Goal: Information Seeking & Learning: Learn about a topic

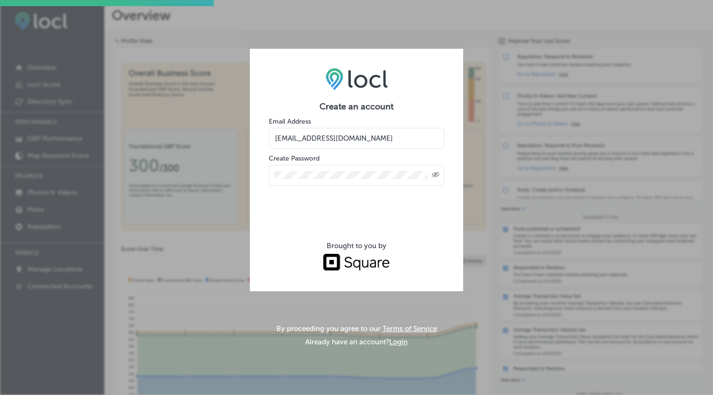
click at [437, 247] on div "Brought to you by" at bounding box center [356, 246] width 175 height 9
click at [347, 164] on div "Created with Sketch." at bounding box center [356, 174] width 175 height 23
click at [382, 139] on input "[EMAIL_ADDRESS][DOMAIN_NAME]" at bounding box center [356, 138] width 175 height 21
click at [272, 205] on div at bounding box center [356, 209] width 175 height 37
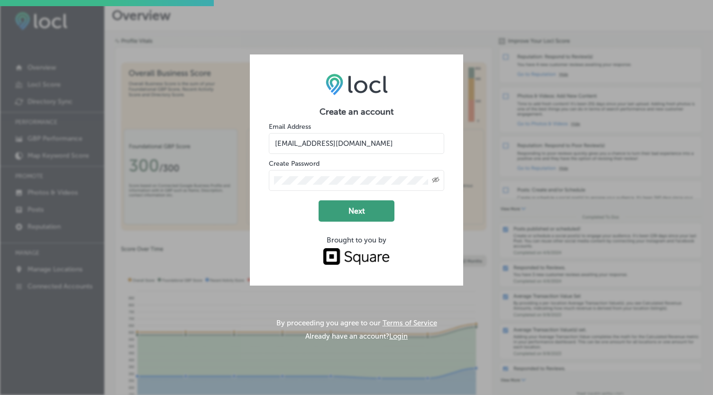
click at [378, 218] on button "Next" at bounding box center [357, 210] width 76 height 21
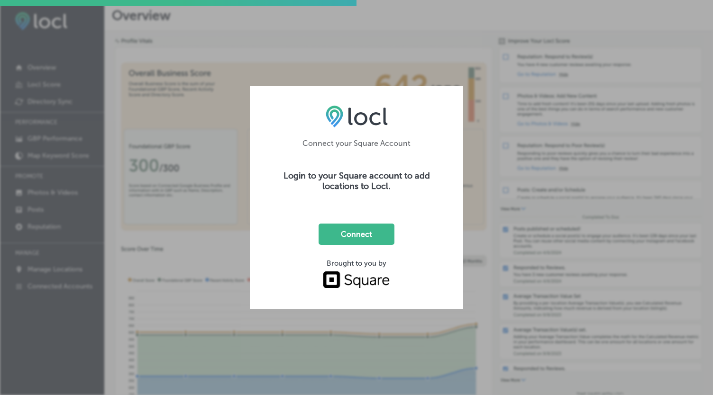
click at [373, 232] on button "Connect" at bounding box center [357, 234] width 76 height 21
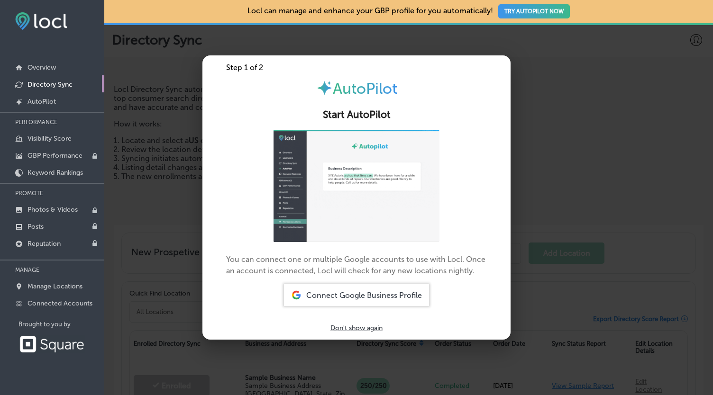
click at [335, 294] on span "Connect Google Business Profile" at bounding box center [364, 295] width 116 height 9
click at [369, 299] on span "Connect Google Business Profile" at bounding box center [364, 295] width 116 height 9
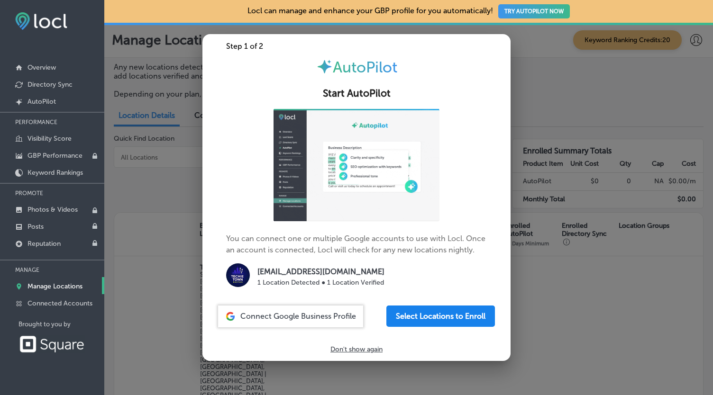
click at [403, 317] on button "Select Locations to Enroll" at bounding box center [440, 316] width 109 height 21
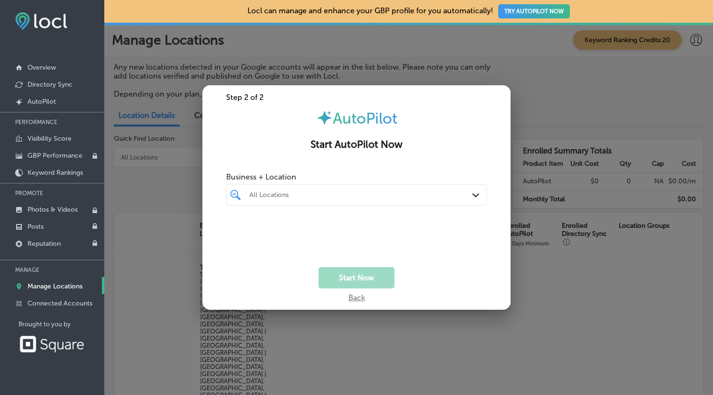
click at [280, 185] on div "All Locations Path Created with Sketch." at bounding box center [356, 194] width 261 height 21
click at [238, 232] on input "checkbox" at bounding box center [237, 230] width 11 height 11
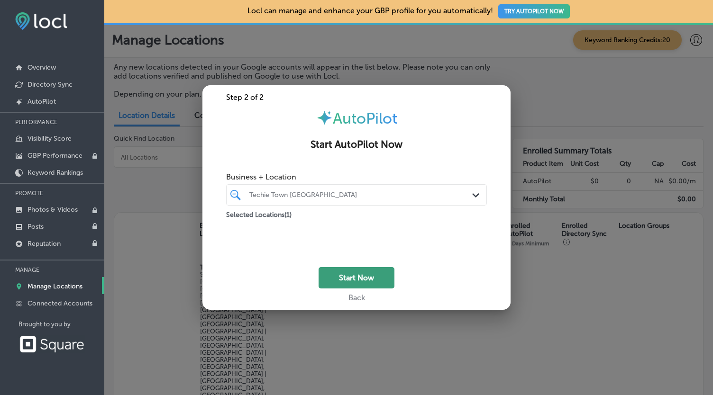
click at [367, 281] on button "Start Now" at bounding box center [357, 277] width 76 height 21
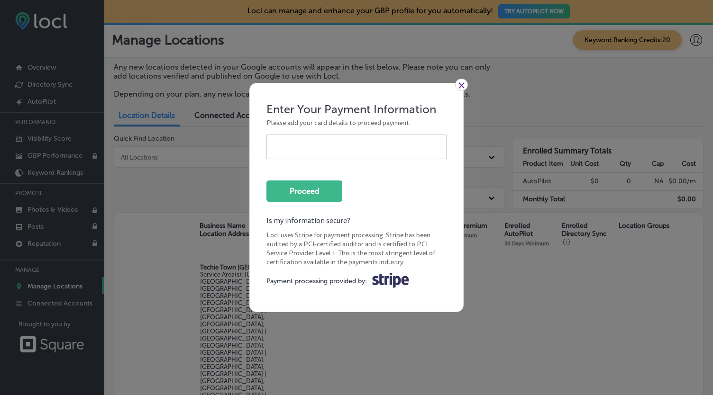
click at [310, 156] on div at bounding box center [356, 147] width 180 height 25
click at [322, 196] on button "Proceed" at bounding box center [304, 191] width 76 height 21
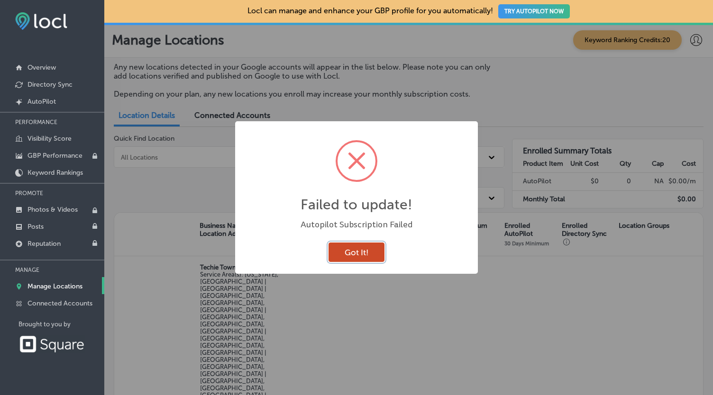
click at [358, 248] on button "Got It!" at bounding box center [356, 252] width 56 height 19
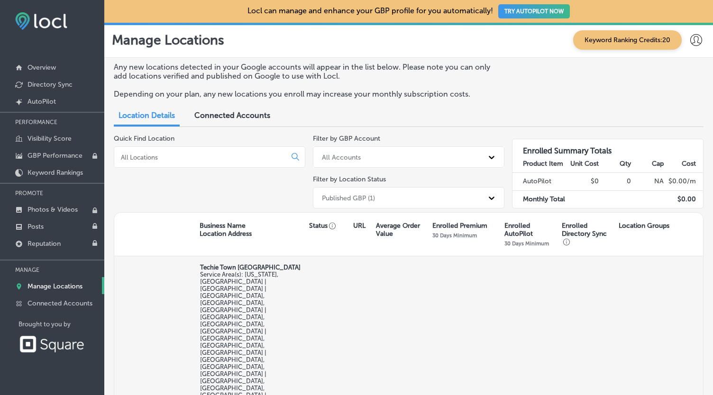
scroll to position [47, 0]
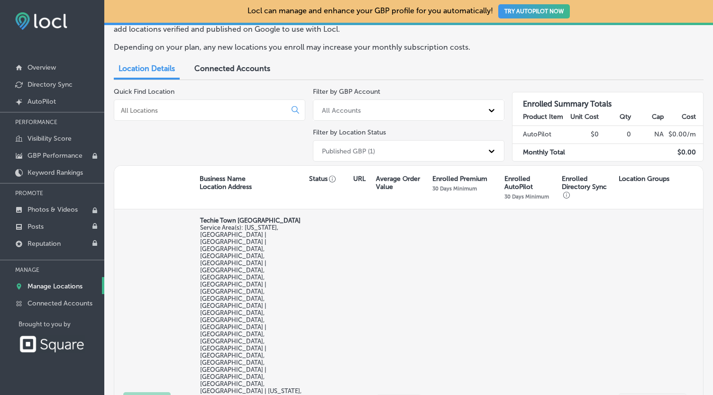
click at [677, 272] on div "Edit This location is not published yet. Techie Town Boston Service Area(s): Ma…" at bounding box center [408, 401] width 589 height 385
click at [672, 271] on div "Edit This location is not published yet. Techie Town Boston Service Area(s): Ma…" at bounding box center [408, 401] width 589 height 385
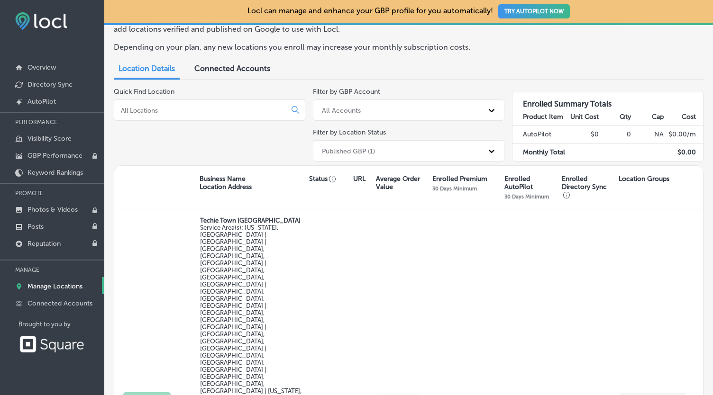
click at [225, 74] on div "Connected Accounts" at bounding box center [232, 69] width 90 height 20
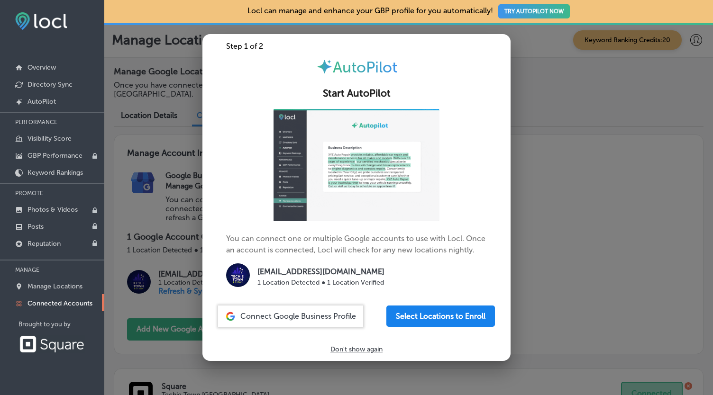
click at [414, 322] on button "Select Locations to Enroll" at bounding box center [440, 316] width 109 height 21
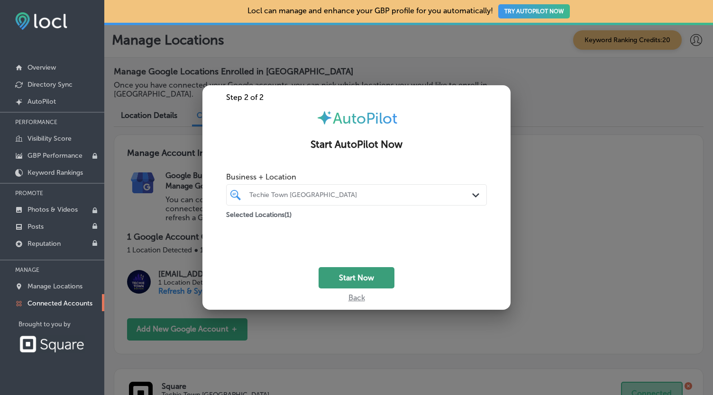
click at [355, 276] on button "Start Now" at bounding box center [357, 277] width 76 height 21
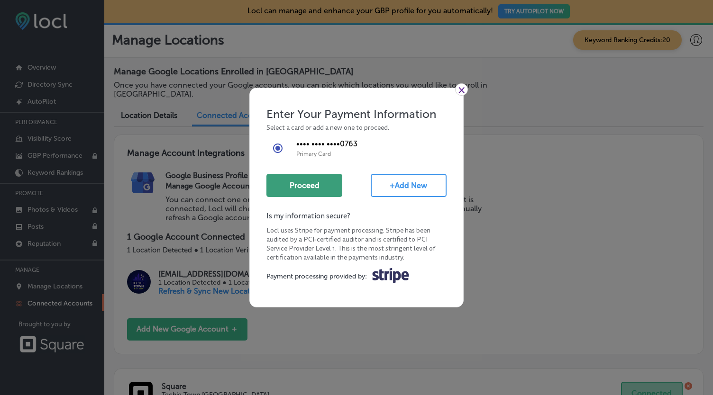
click at [315, 182] on button "Proceed" at bounding box center [304, 185] width 76 height 23
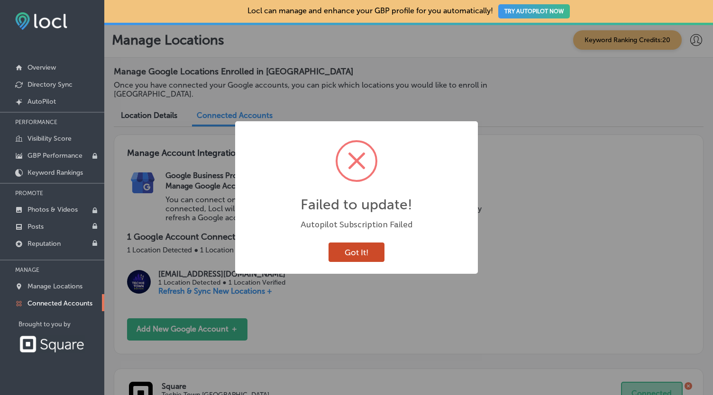
click at [350, 260] on button "Got It!" at bounding box center [356, 252] width 56 height 19
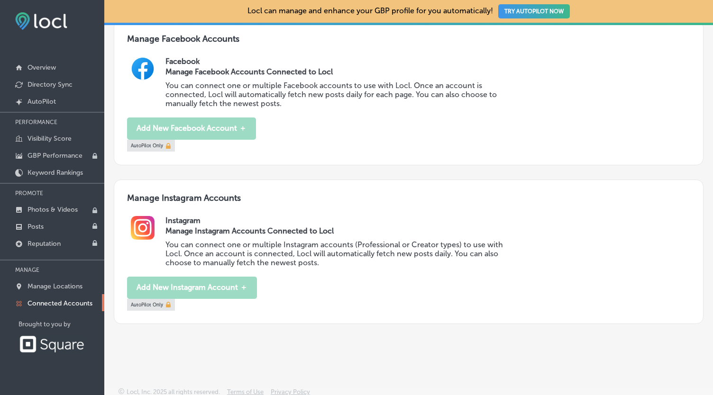
scroll to position [416, 0]
click at [523, 12] on button "TRY AUTOPILOT NOW" at bounding box center [534, 11] width 72 height 14
click at [520, 13] on button "TRY AUTOPILOT NOW" at bounding box center [534, 11] width 72 height 14
click at [532, 13] on button "TRY AUTOPILOT NOW" at bounding box center [534, 11] width 72 height 14
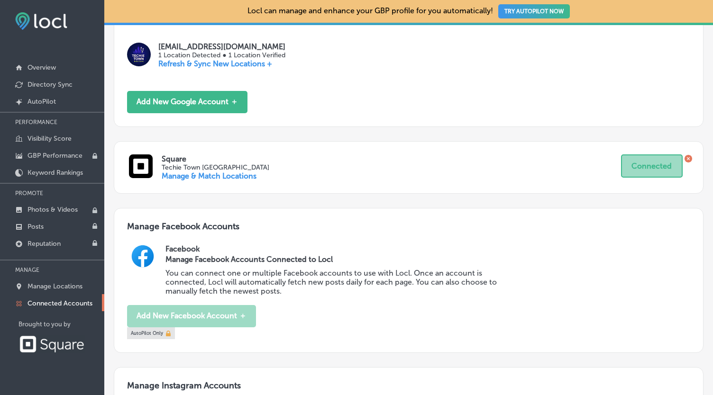
scroll to position [226, 0]
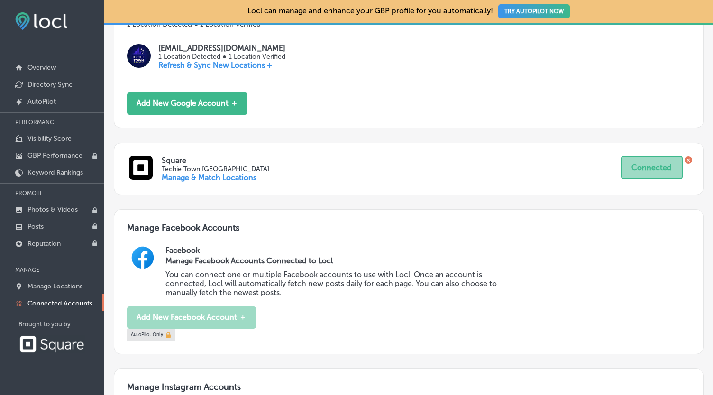
click at [548, 9] on button "TRY AUTOPILOT NOW" at bounding box center [534, 11] width 72 height 14
click at [31, 95] on link "Created by potrace 1.10, written by Peter Selinger 2001-2011 AutoPilot" at bounding box center [52, 100] width 104 height 17
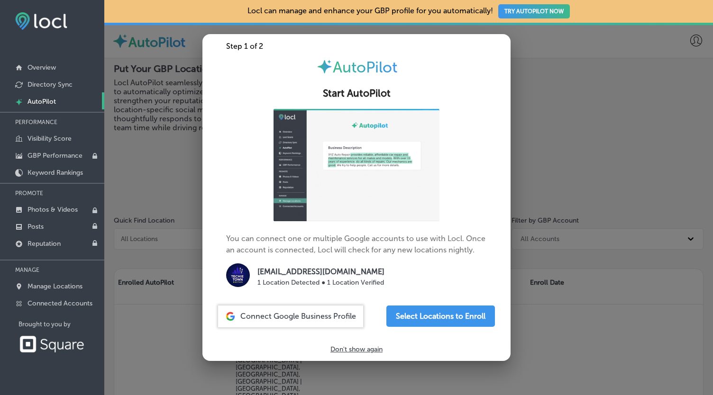
click at [299, 274] on p "techietownboston@gmail.com" at bounding box center [320, 271] width 127 height 11
click at [241, 272] on img at bounding box center [238, 276] width 24 height 24
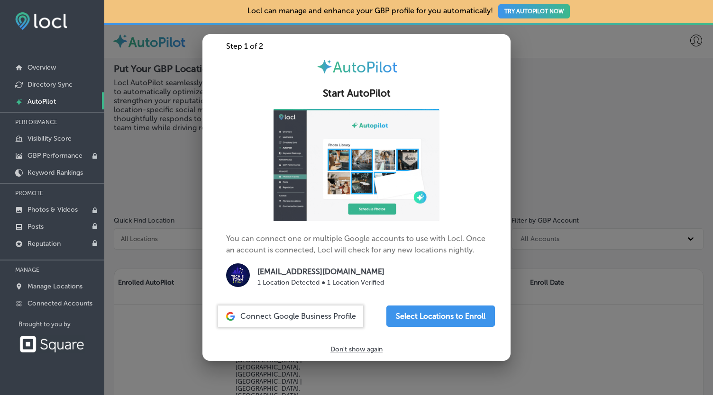
click at [347, 349] on p "Don't show again" at bounding box center [356, 350] width 52 height 8
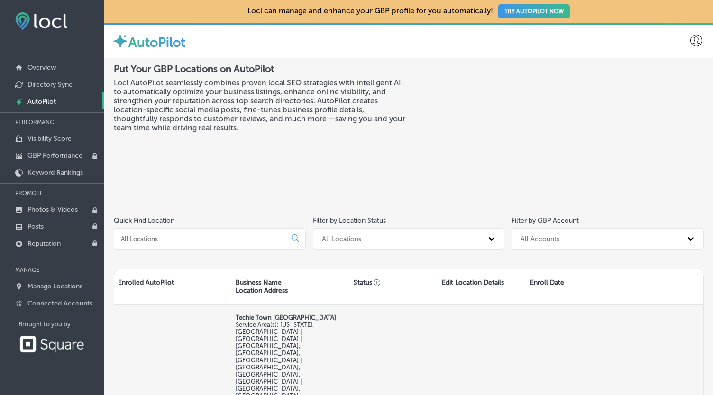
scroll to position [90, 0]
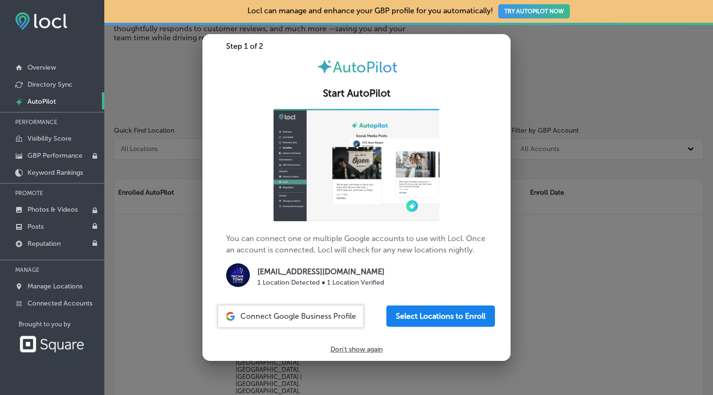
click at [396, 311] on button "Select Locations to Enroll" at bounding box center [440, 316] width 109 height 21
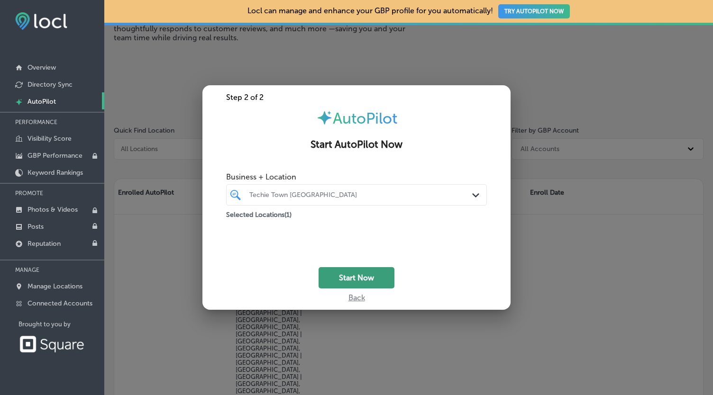
click at [367, 278] on button "Start Now" at bounding box center [357, 277] width 76 height 21
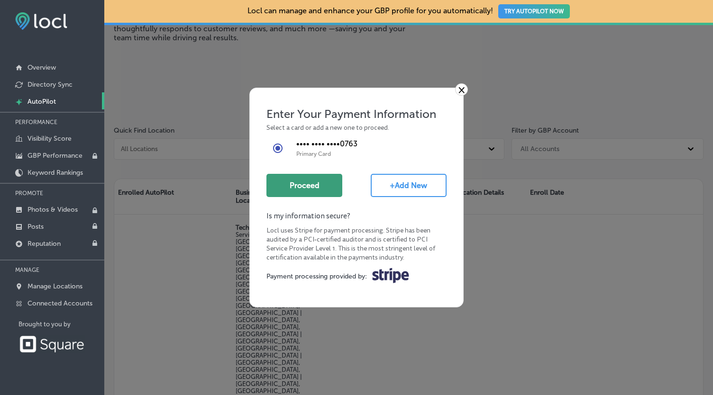
click at [303, 189] on button "Proceed" at bounding box center [304, 185] width 76 height 23
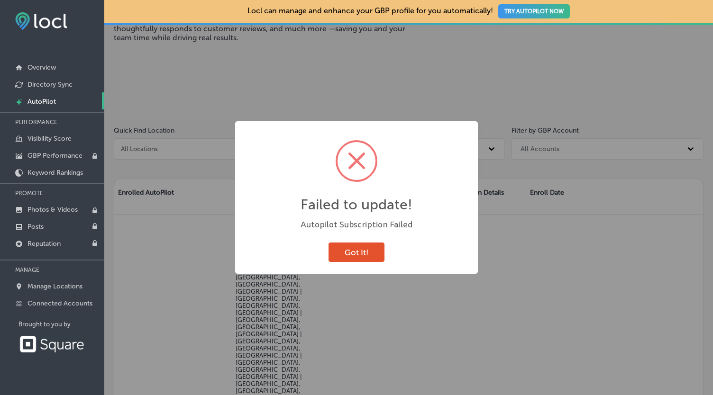
click at [357, 252] on button "Got It!" at bounding box center [356, 252] width 56 height 19
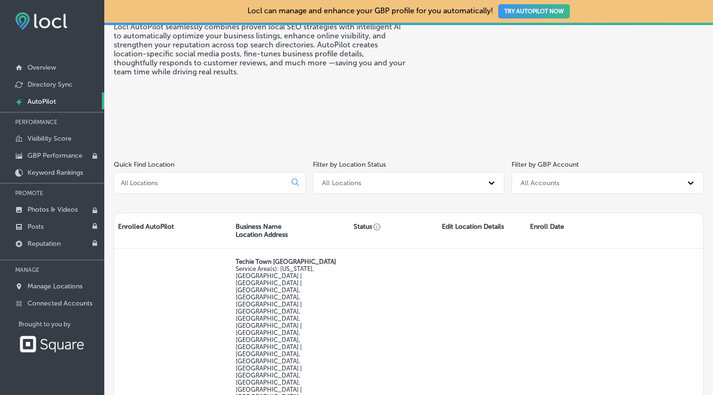
scroll to position [90, 0]
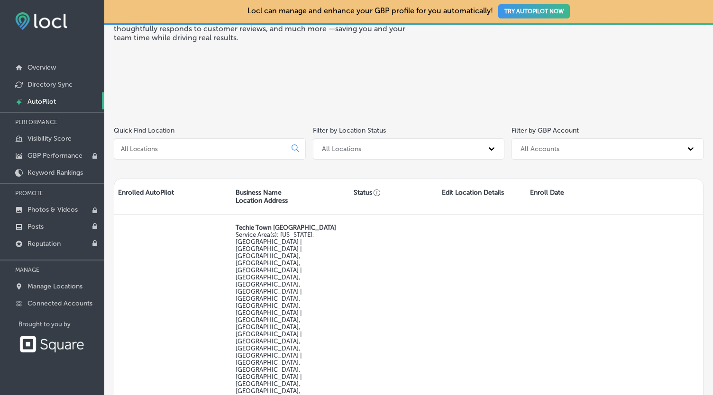
click at [511, 8] on button "TRY AUTOPILOT NOW" at bounding box center [534, 11] width 72 height 14
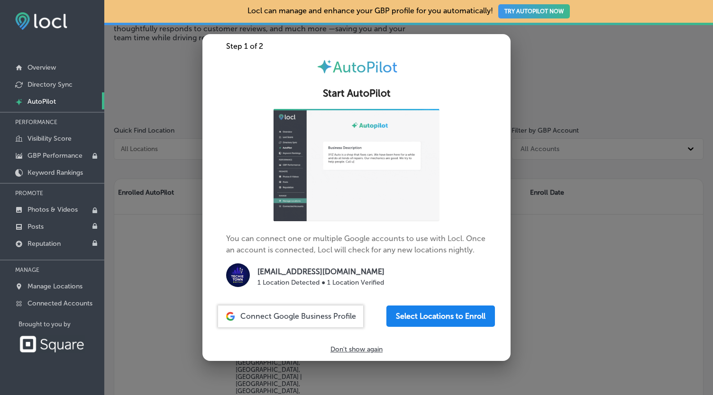
click at [432, 319] on button "Select Locations to Enroll" at bounding box center [440, 316] width 109 height 21
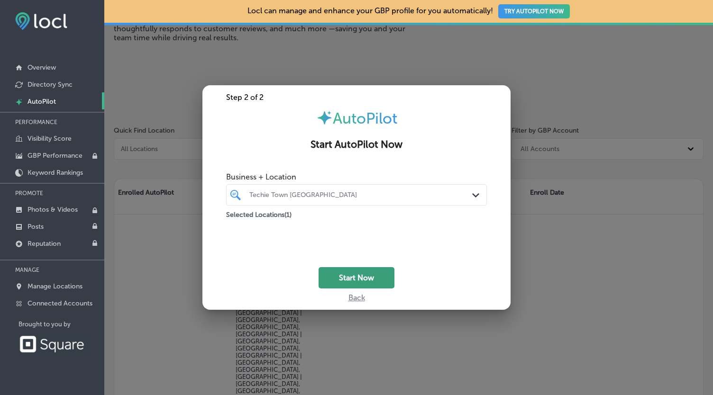
click at [355, 278] on button "Start Now" at bounding box center [357, 277] width 76 height 21
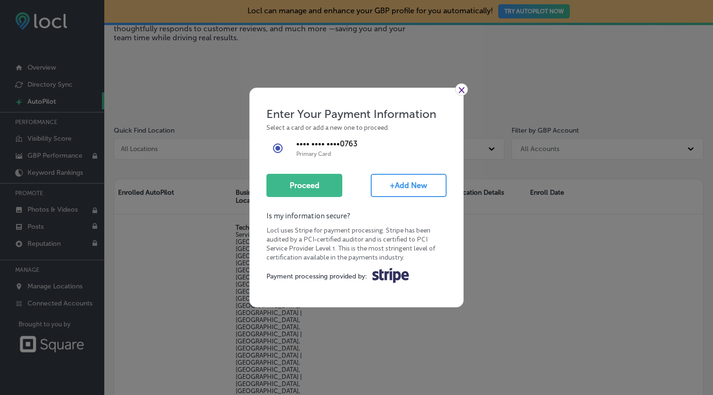
click at [390, 177] on button "+Add New" at bounding box center [409, 185] width 76 height 23
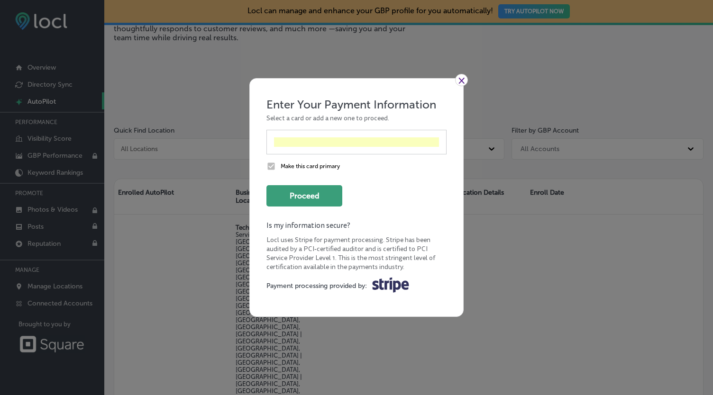
click at [300, 193] on button "Proceed" at bounding box center [304, 195] width 76 height 21
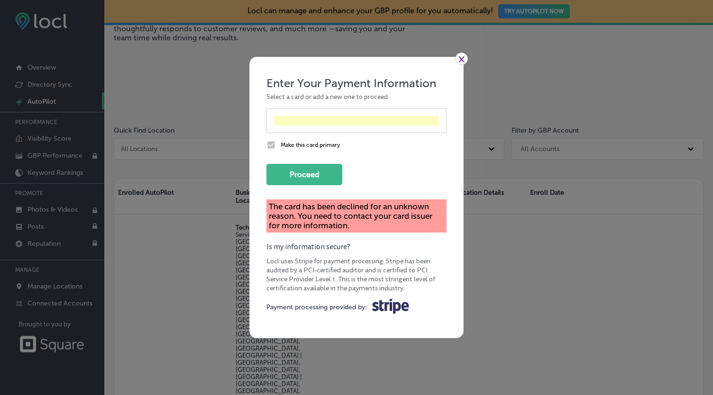
click at [461, 57] on link "×" at bounding box center [461, 59] width 13 height 12
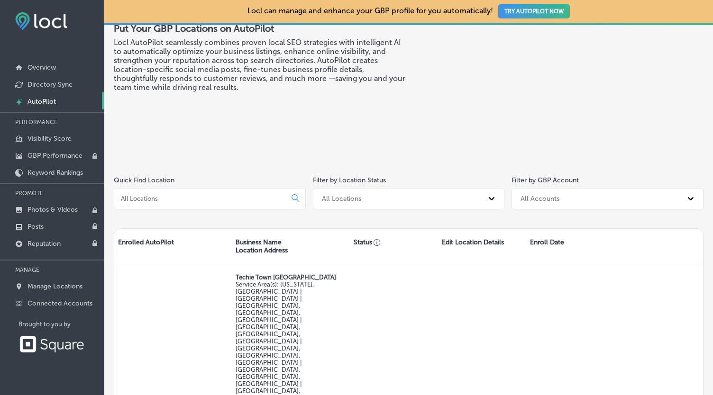
scroll to position [0, 0]
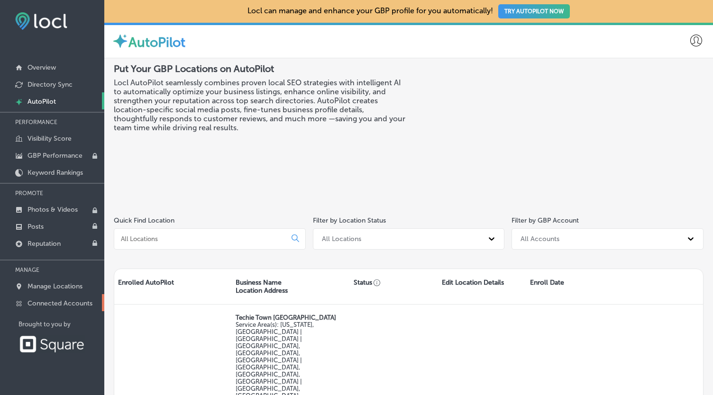
click at [62, 300] on p "Connected Accounts" at bounding box center [59, 304] width 65 height 8
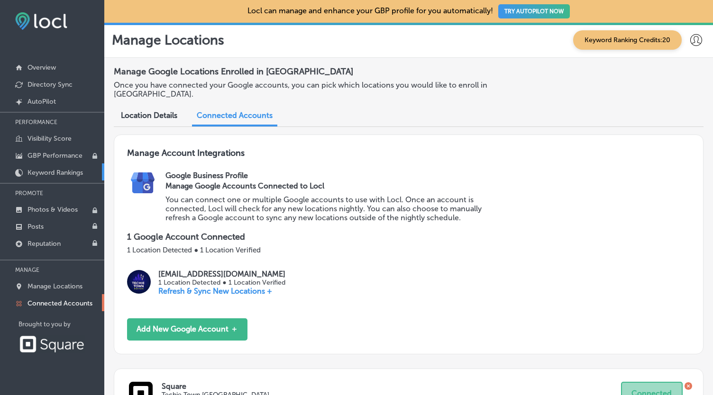
click at [50, 173] on p "Keyword Rankings" at bounding box center [54, 173] width 55 height 8
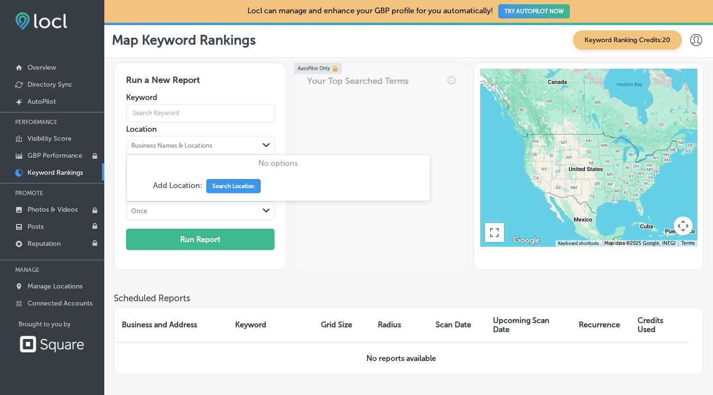
click at [266, 142] on div "Path Created with Sketch." at bounding box center [267, 146] width 8 height 8
click at [241, 188] on button "Search Location" at bounding box center [233, 186] width 55 height 14
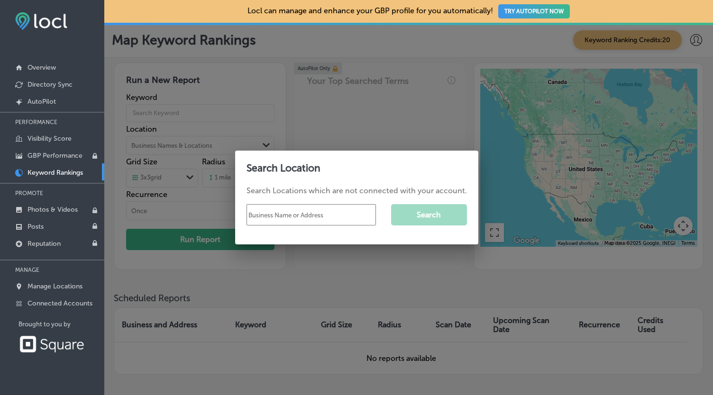
click at [274, 212] on input "text" at bounding box center [310, 214] width 129 height 21
type input "Techie Town Boston"
click at [398, 213] on button "Search" at bounding box center [429, 214] width 76 height 21
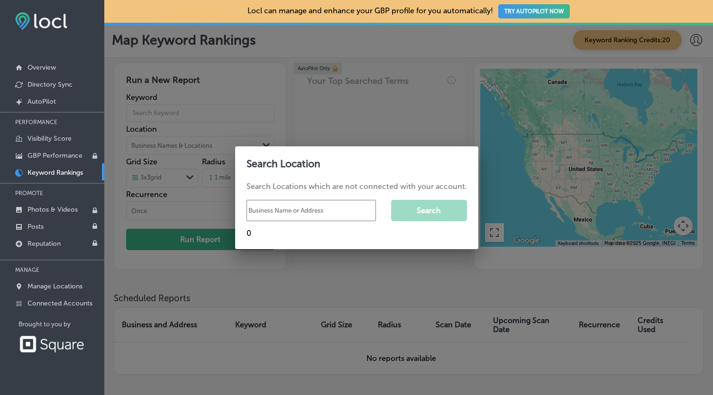
click at [312, 200] on input "text" at bounding box center [310, 210] width 129 height 21
type input "techie town boston"
click at [440, 214] on button "Search" at bounding box center [429, 210] width 76 height 21
click at [422, 123] on div at bounding box center [356, 197] width 713 height 395
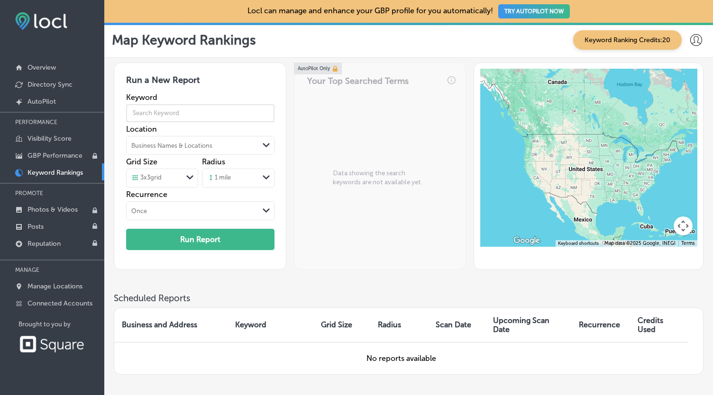
click at [159, 115] on input "text" at bounding box center [200, 113] width 148 height 27
type input "computer repair"
click at [263, 179] on div "Path Created with Sketch." at bounding box center [267, 178] width 8 height 8
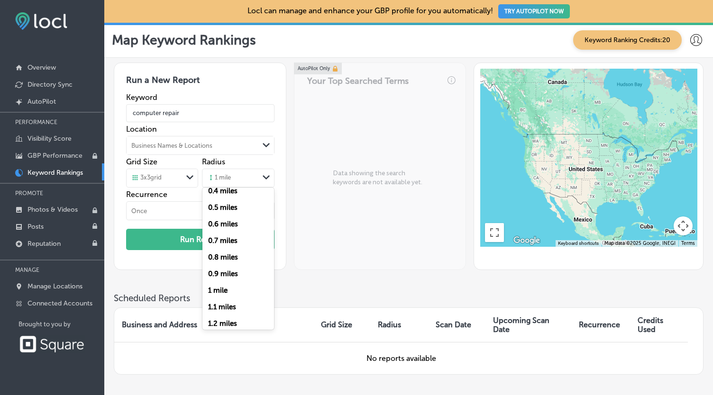
scroll to position [142, 0]
click at [219, 207] on label "1 mile" at bounding box center [217, 205] width 19 height 9
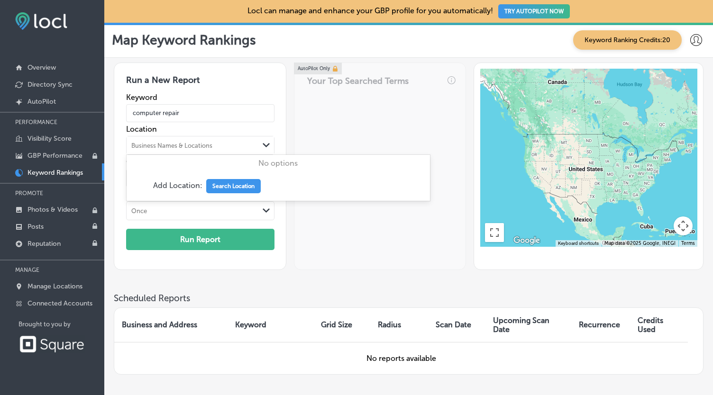
click at [178, 149] on div "Business Names & Locations" at bounding box center [193, 145] width 132 height 14
click at [227, 187] on button "Search Location" at bounding box center [233, 186] width 55 height 14
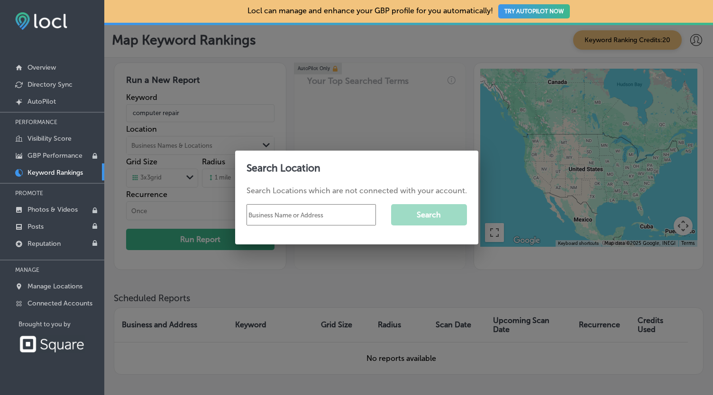
click at [306, 215] on input "text" at bounding box center [310, 214] width 129 height 21
click at [316, 218] on input "02140" at bounding box center [310, 214] width 129 height 21
type input "cambridge"
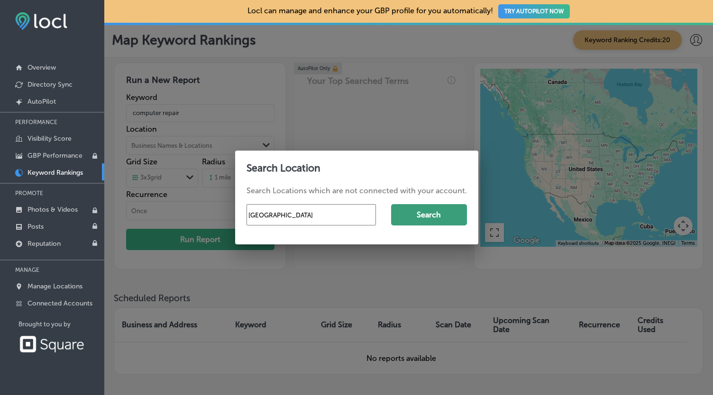
click at [452, 216] on button "Search" at bounding box center [429, 214] width 76 height 21
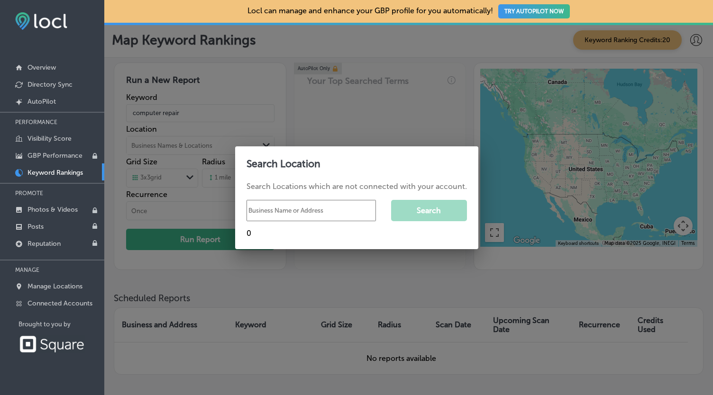
click at [338, 210] on input "text" at bounding box center [310, 210] width 129 height 21
type input "massachusets"
click at [419, 211] on button "Search" at bounding box center [429, 210] width 76 height 21
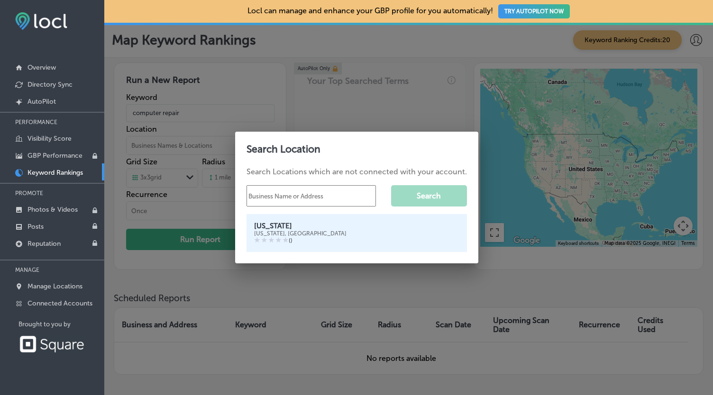
click at [279, 233] on div "Massachusetts, USA" at bounding box center [356, 233] width 205 height 7
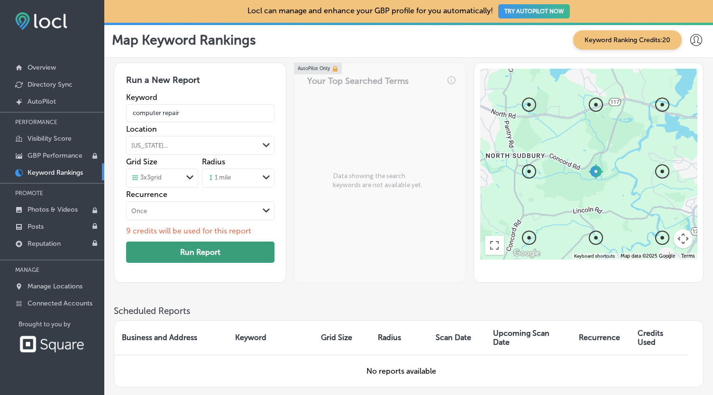
click at [209, 252] on button "Run Report" at bounding box center [200, 252] width 148 height 21
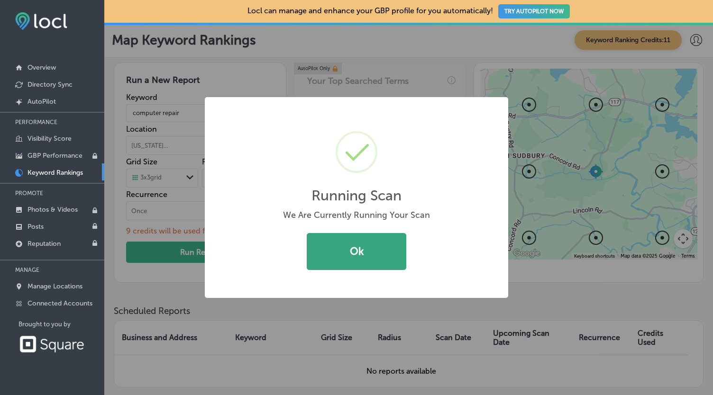
click at [360, 251] on button "Ok" at bounding box center [357, 251] width 100 height 37
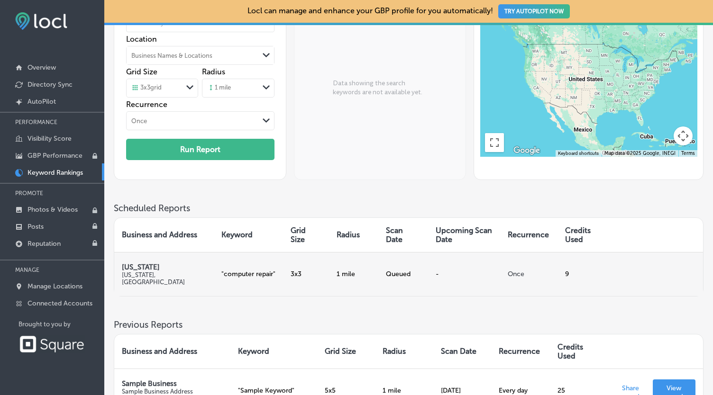
scroll to position [189, 0]
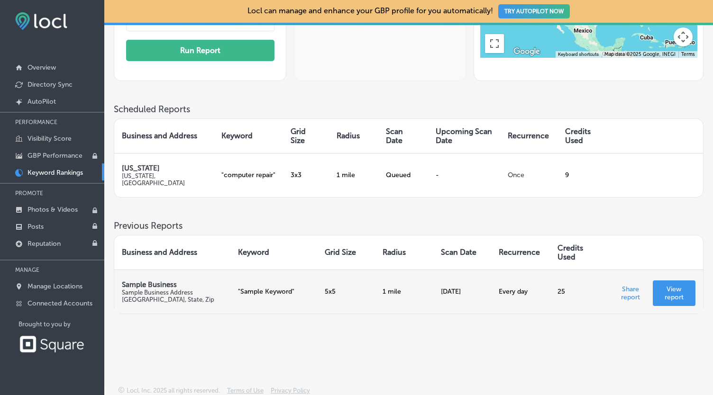
click at [669, 287] on p "View report" at bounding box center [673, 293] width 27 height 16
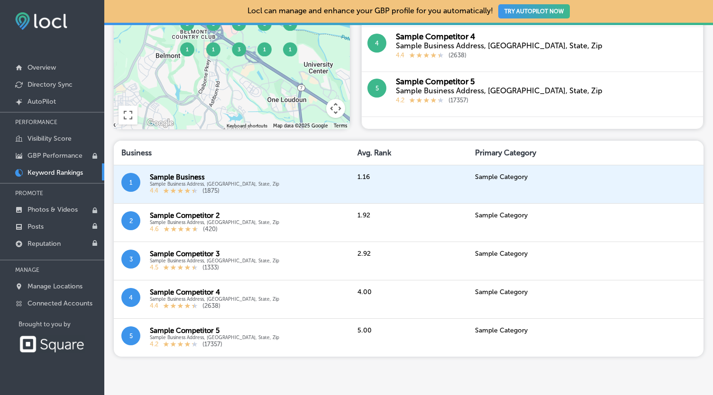
scroll to position [578, 0]
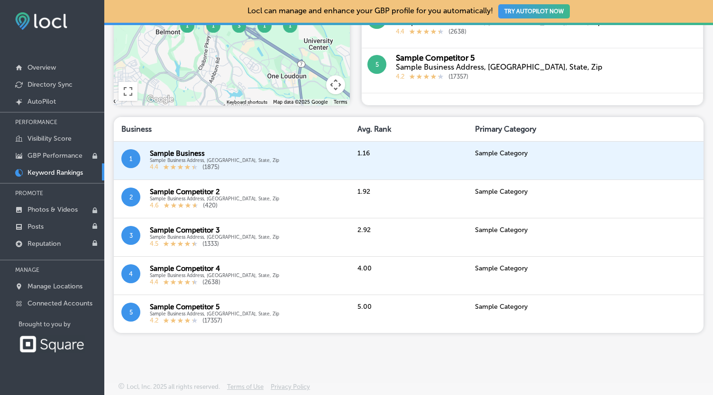
click at [193, 159] on div "Sample Business Address, Sample City, State, Zip" at bounding box center [214, 161] width 129 height 6
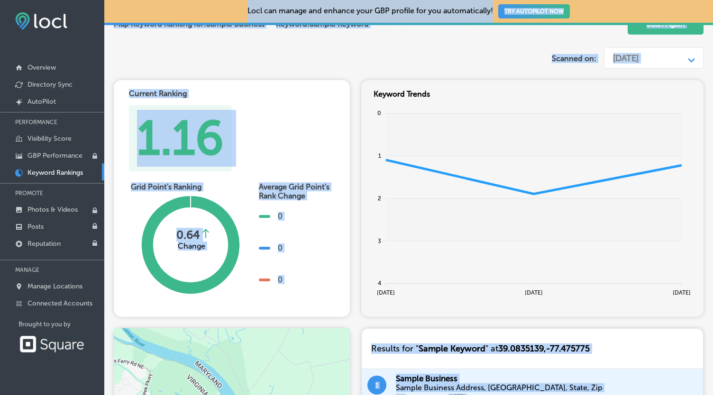
scroll to position [0, 0]
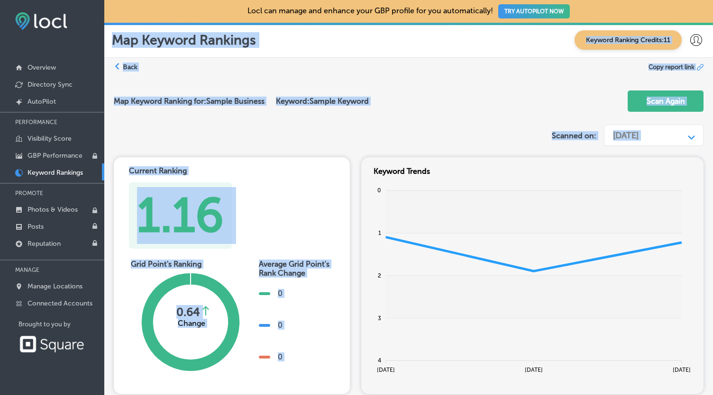
drag, startPoint x: 254, startPoint y: 354, endPoint x: 115, endPoint y: 48, distance: 336.0
click at [115, 48] on div "Locl can manage and enhance your GBP profile for you automatically! TRY AUTOPIL…" at bounding box center [408, 197] width 609 height 395
copy div "Map Keyword Rankings Keyword Ranking Credits: 11 Back Copy report link Map Keyw…"
